Goal: Task Accomplishment & Management: Use online tool/utility

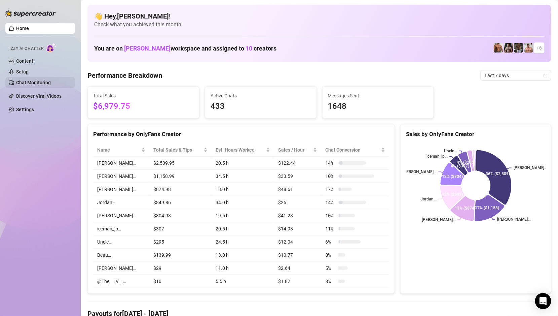
click at [46, 80] on link "Chat Monitoring" at bounding box center [33, 82] width 35 height 5
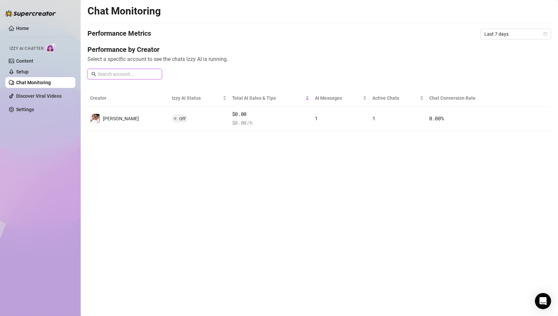
click at [138, 73] on input "text" at bounding box center [128, 73] width 61 height 7
type input "s"
click at [510, 31] on span "Last 7 days" at bounding box center [516, 34] width 63 height 10
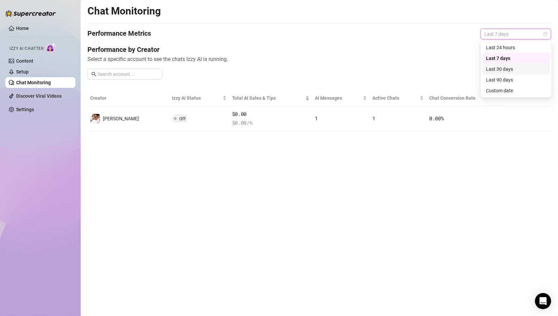
click at [509, 69] on div "Last 30 days" at bounding box center [517, 68] width 60 height 7
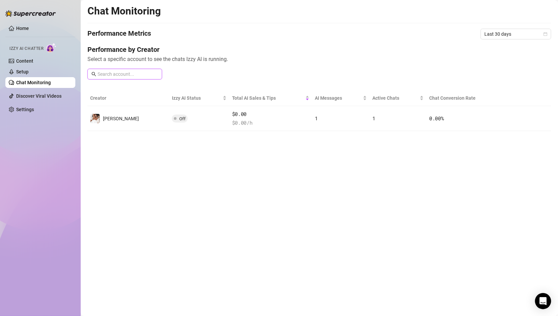
click at [148, 77] on input "text" at bounding box center [128, 73] width 61 height 7
type input "bronco"
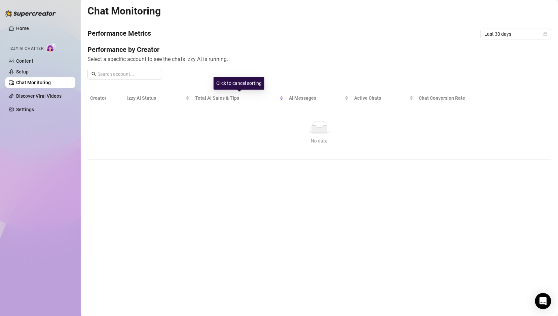
click at [184, 161] on main "Chat Monitoring Performance Metrics Last 30 days Performance by Creator Select …" at bounding box center [320, 158] width 478 height 316
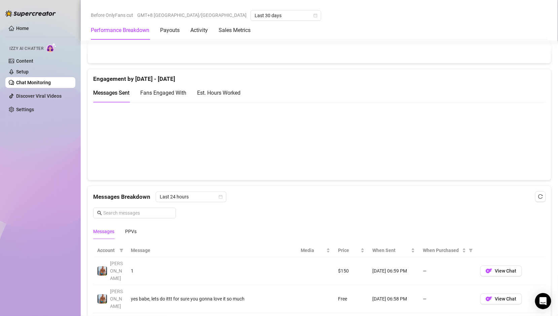
scroll to position [530, 0]
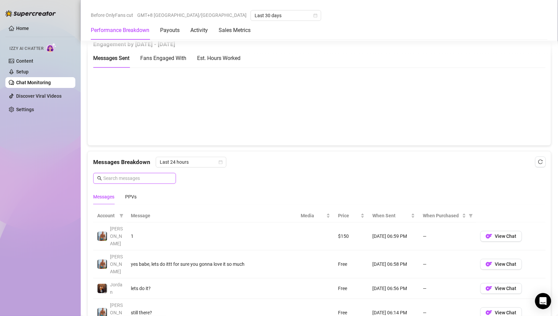
click at [158, 174] on input "text" at bounding box center [137, 177] width 69 height 7
paste input "I don't know, it depends if you already spoiled me here, I can make a huge disc…"
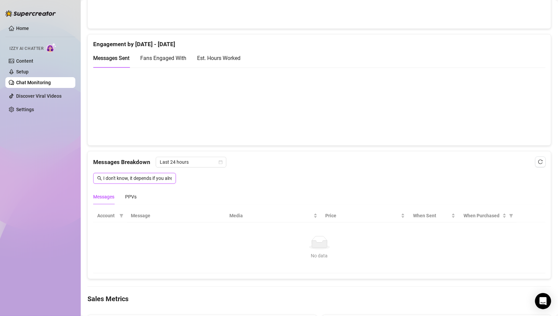
scroll to position [0, 113]
type input "I don't know, it depends if you already spoiled me here, I can make a huge disc…"
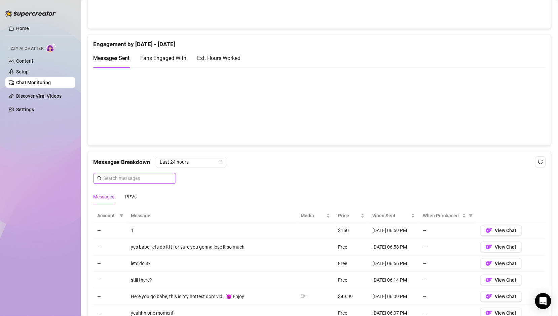
scroll to position [0, 0]
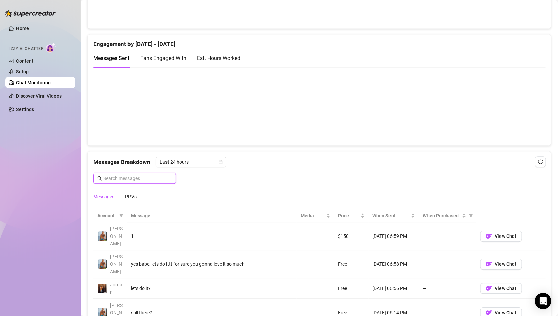
paste input "I don't know, it depends if you already spoiled me here, I can make a huge disc…"
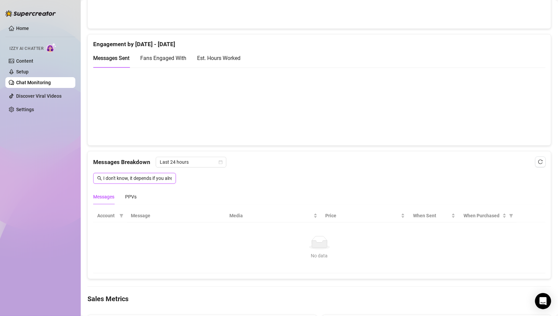
scroll to position [0, 113]
click at [166, 176] on input "I don't know, it depends if you already spoiled me here, I can make a huge disc…" at bounding box center [137, 177] width 69 height 7
type input "5k"
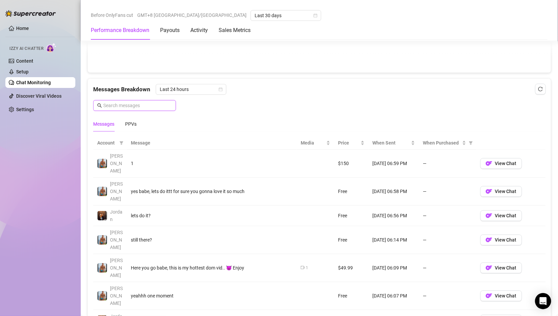
scroll to position [600, 0]
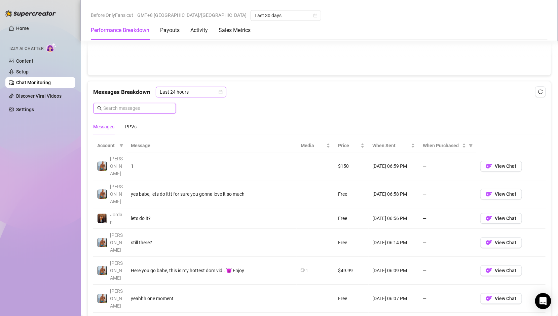
click at [182, 90] on span "Last 24 hours" at bounding box center [191, 92] width 63 height 10
click at [181, 113] on div "Last Week" at bounding box center [190, 113] width 60 height 7
click at [130, 107] on input "text" at bounding box center [137, 107] width 69 height 7
paste input "I don't know, it depends if you already spoiled me here, I can make a huge disc…"
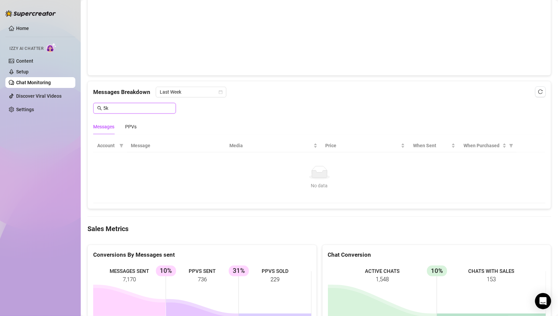
scroll to position [0, 0]
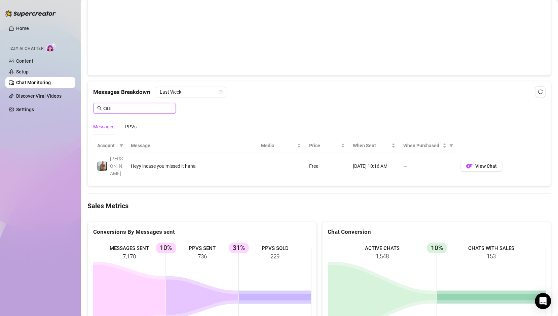
type input "cash"
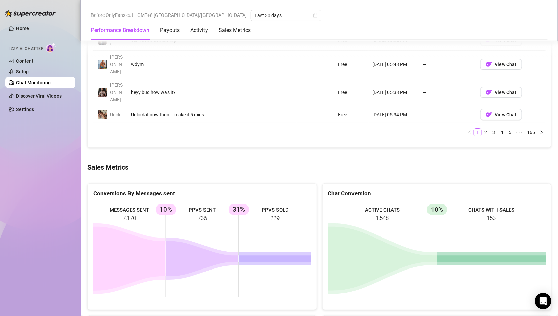
scroll to position [889, 0]
